Goal: Check status: Check status

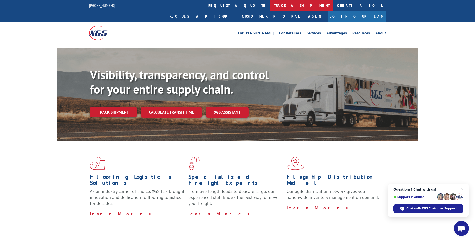
click at [271, 6] on link "track a shipment" at bounding box center [302, 5] width 63 height 11
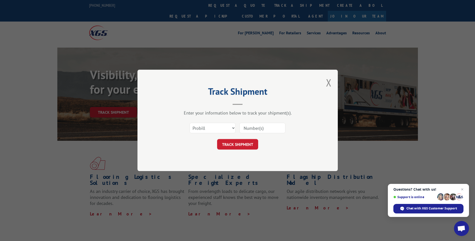
click at [256, 128] on input at bounding box center [262, 128] width 46 height 11
type input "54407093"
click at [247, 144] on button "TRACK SHIPMENT" at bounding box center [237, 144] width 41 height 11
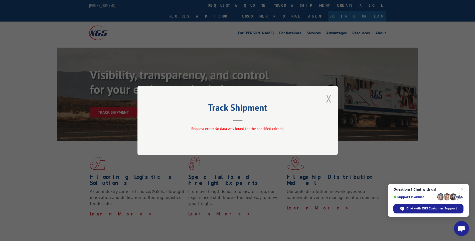
click at [331, 100] on button "Close modal" at bounding box center [329, 98] width 6 height 13
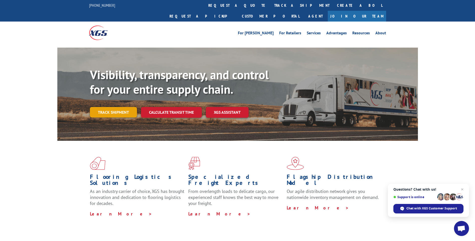
click at [108, 107] on link "Track shipment" at bounding box center [113, 112] width 47 height 11
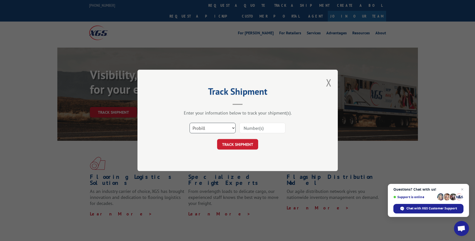
click at [214, 129] on select "Select category... Probill BOL PO" at bounding box center [213, 128] width 46 height 11
select select "bol"
click at [190, 123] on select "Select category... Probill BOL PO" at bounding box center [213, 128] width 46 height 11
click at [245, 129] on input at bounding box center [262, 128] width 46 height 11
type input "54407093"
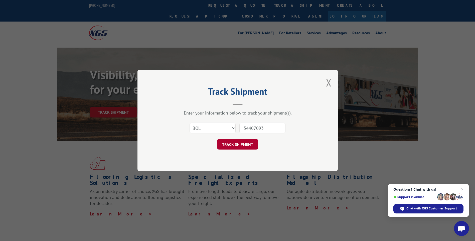
click at [242, 143] on button "TRACK SHIPMENT" at bounding box center [237, 144] width 41 height 11
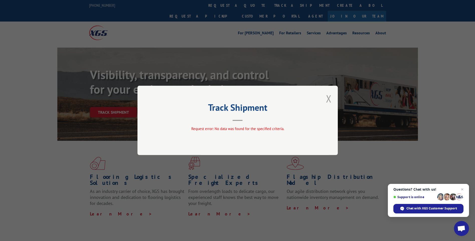
click at [329, 99] on button "Close modal" at bounding box center [329, 98] width 6 height 13
